Goal: Task Accomplishment & Management: Manage account settings

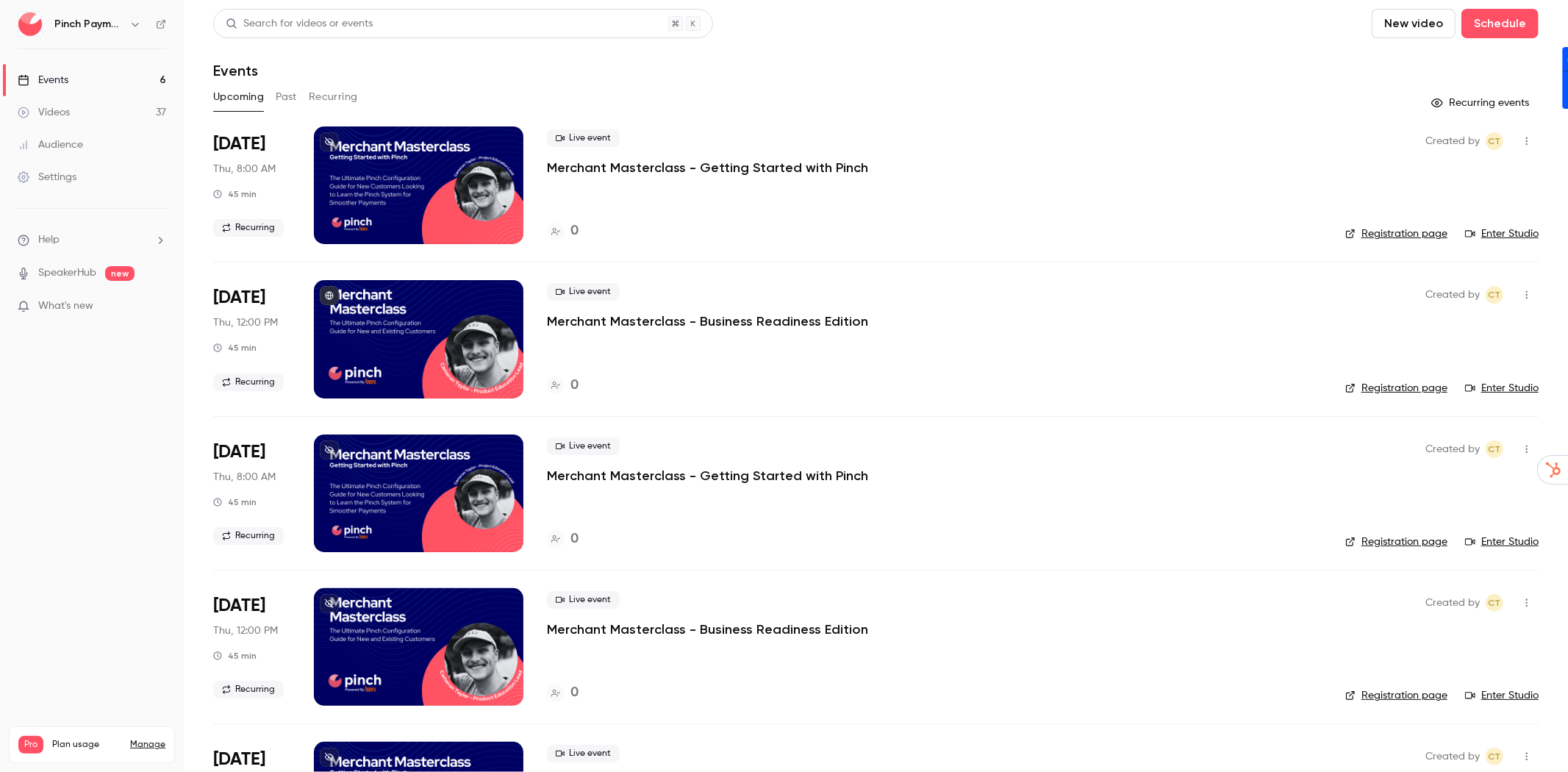
click at [92, 186] on link "Settings" at bounding box center [92, 177] width 184 height 32
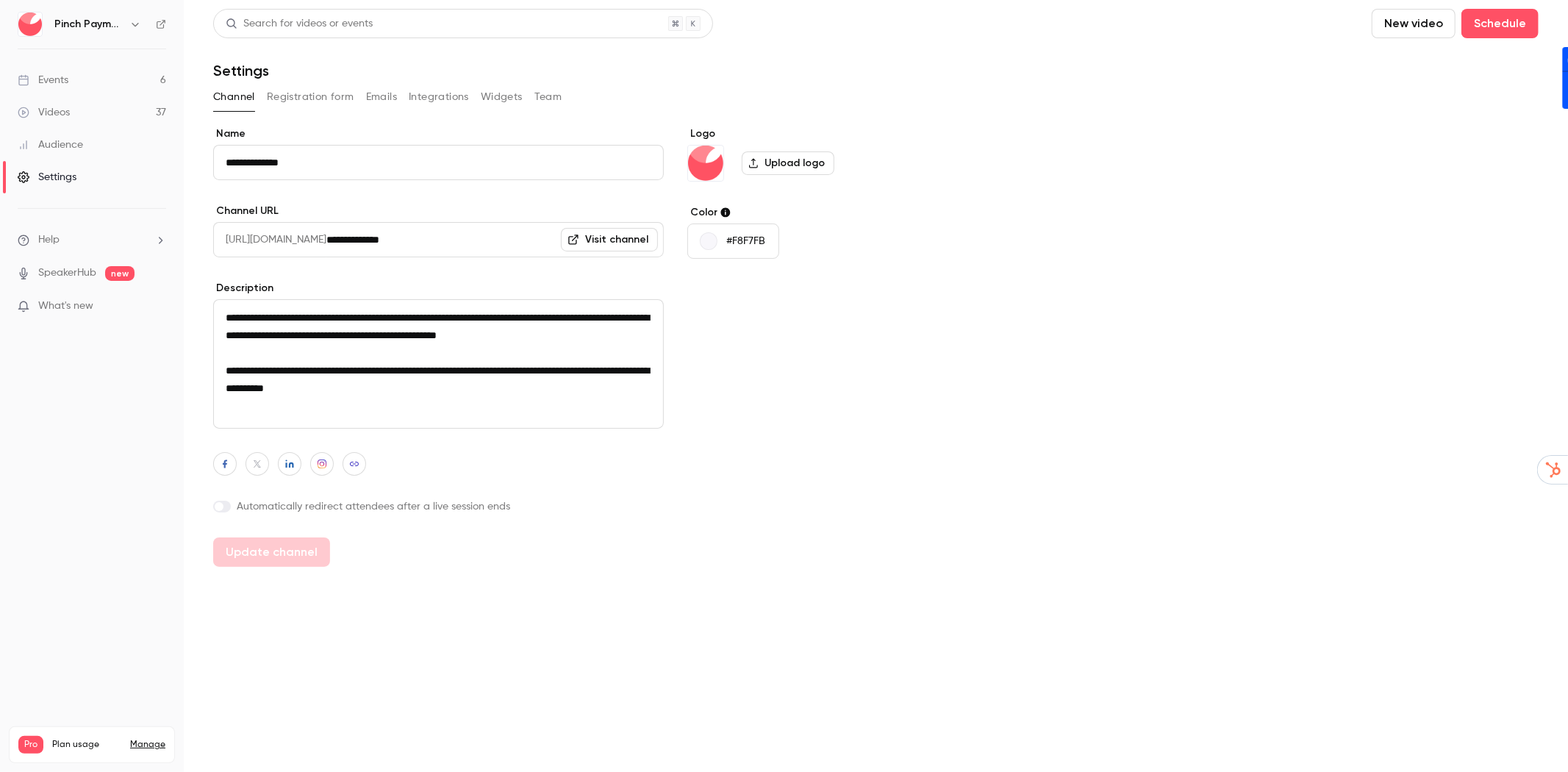
click at [544, 93] on button "Team" at bounding box center [548, 97] width 28 height 23
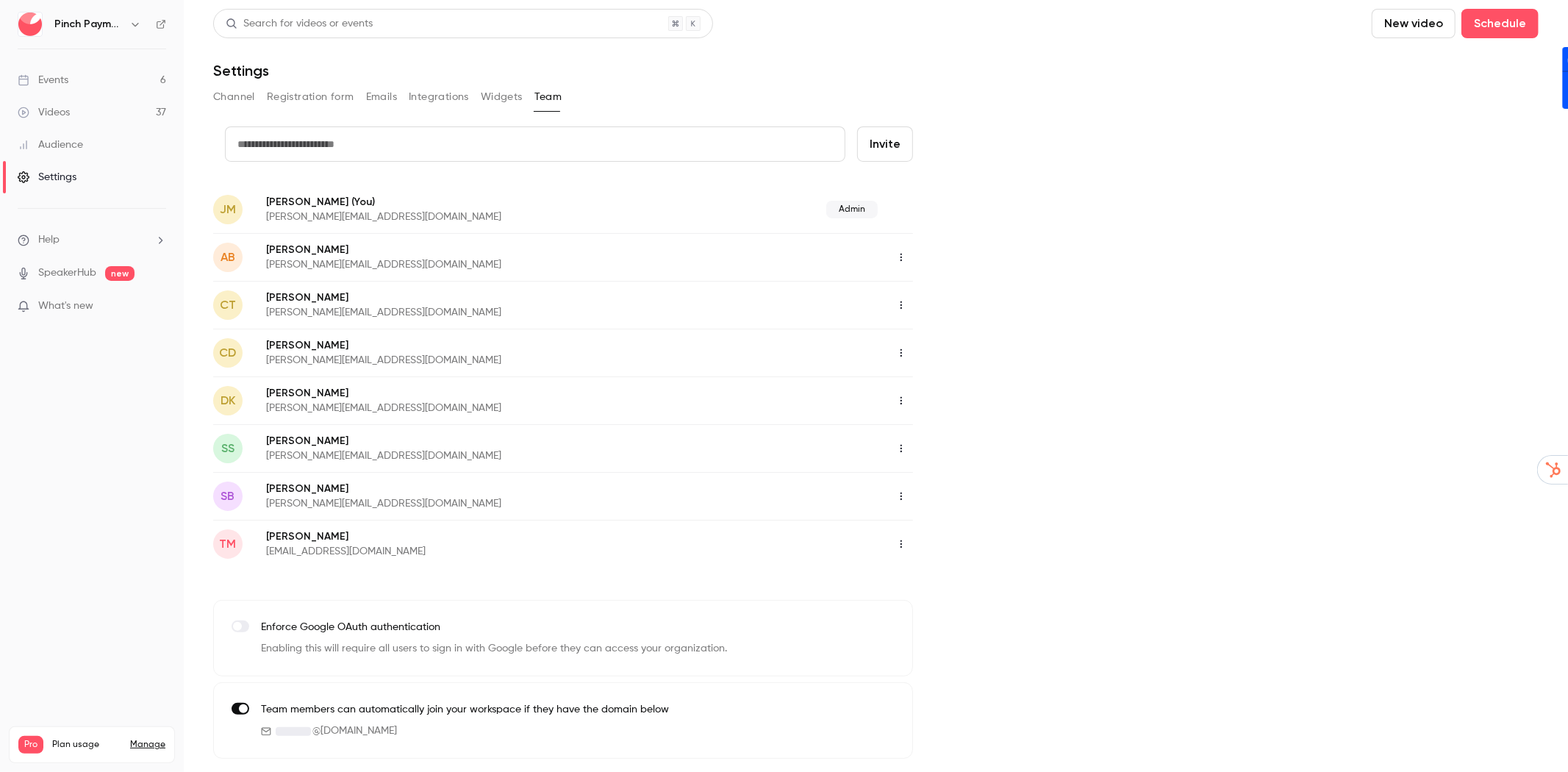
click at [906, 538] on icon "button" at bounding box center [901, 543] width 12 height 10
click at [946, 612] on div "Delete member" at bounding box center [982, 618] width 112 height 14
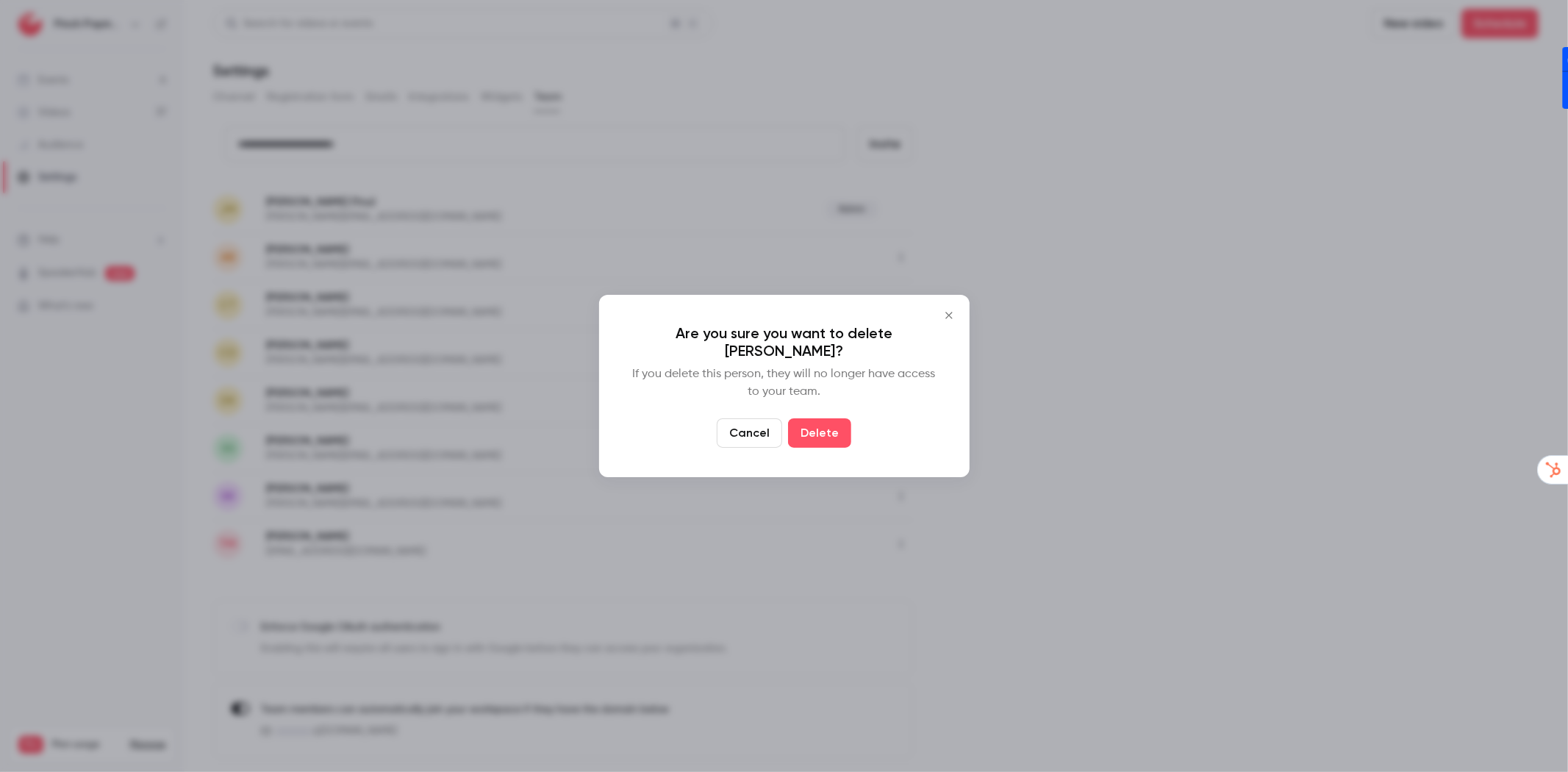
click at [803, 418] on div "Are you sure you want to delete Trent McLaren? If you delete this person, they …" at bounding box center [784, 386] width 370 height 182
click at [821, 442] on button "Delete" at bounding box center [819, 433] width 63 height 30
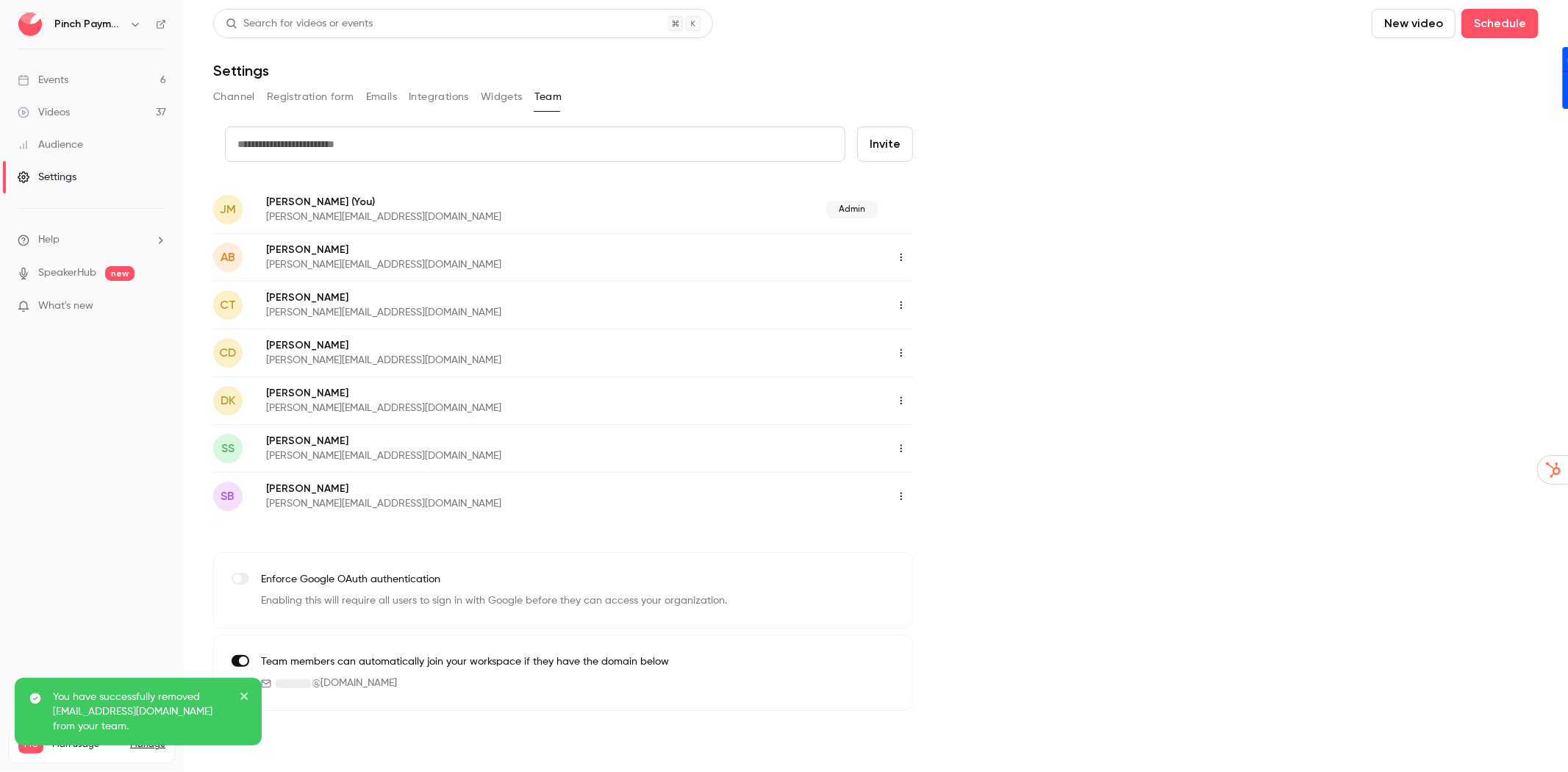
click at [901, 313] on button "button" at bounding box center [901, 305] width 23 height 23
click at [932, 344] on div "Assign admin role" at bounding box center [982, 342] width 112 height 14
click at [898, 491] on icon "button" at bounding box center [901, 496] width 12 height 10
click at [934, 535] on div "Assign admin role" at bounding box center [982, 531] width 112 height 14
